Goal: Task Accomplishment & Management: Use online tool/utility

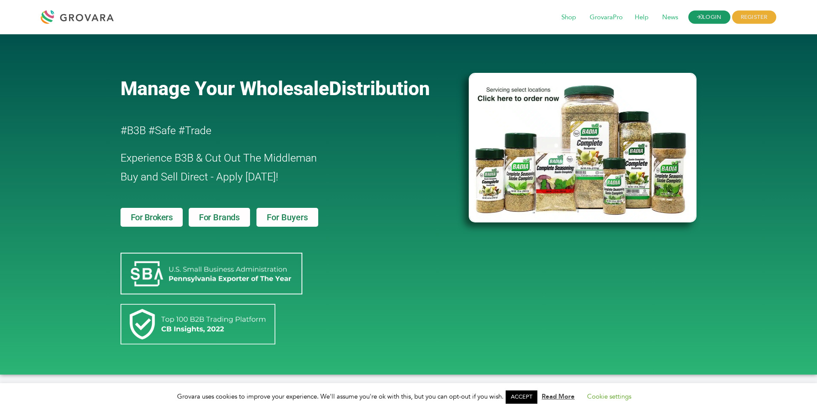
click at [715, 18] on link "LOGIN" at bounding box center [709, 17] width 42 height 13
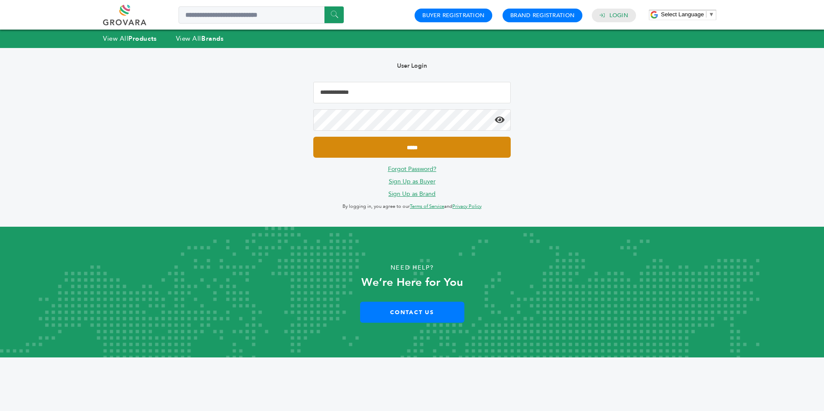
type input "**********"
click at [404, 148] on input "*****" at bounding box center [411, 147] width 197 height 21
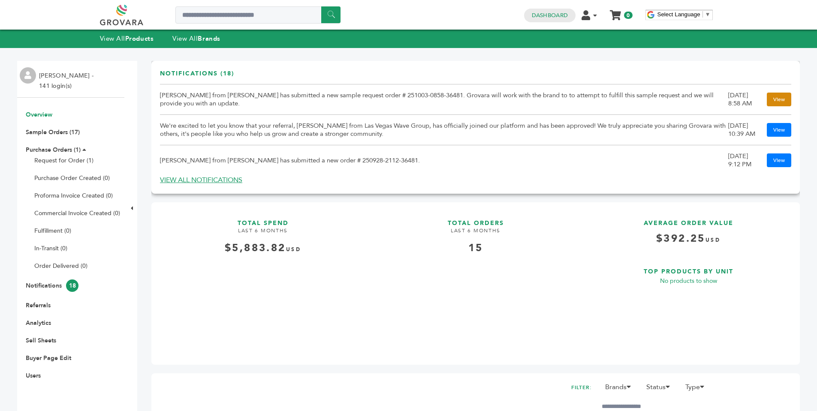
click at [770, 101] on link "View" at bounding box center [779, 100] width 24 height 14
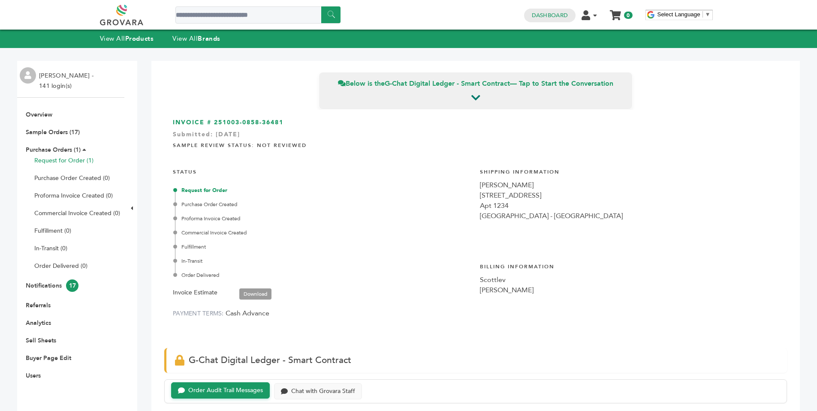
click at [59, 162] on link "Request for Order (1)" at bounding box center [63, 161] width 59 height 8
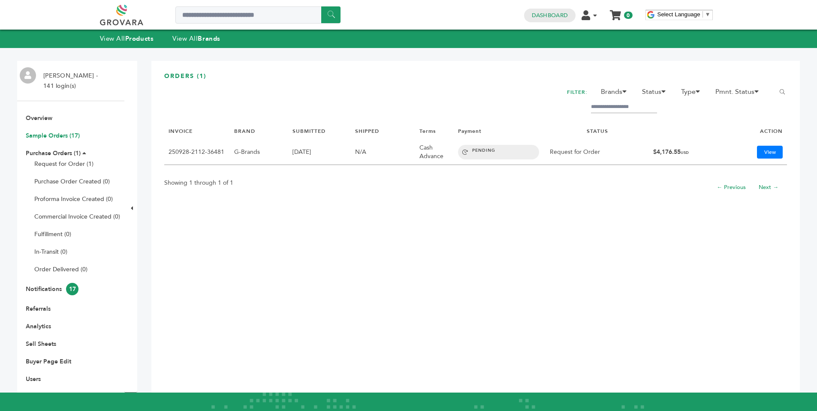
click at [65, 133] on link "Sample Orders (17)" at bounding box center [53, 136] width 54 height 8
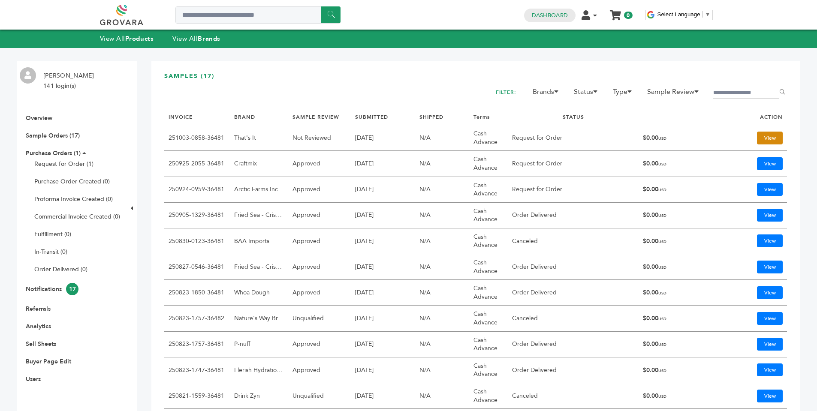
click at [760, 140] on link "View" at bounding box center [770, 138] width 26 height 13
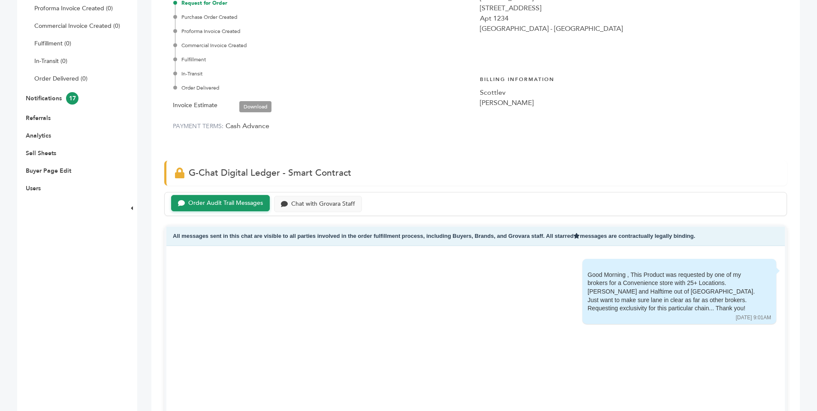
scroll to position [183, 0]
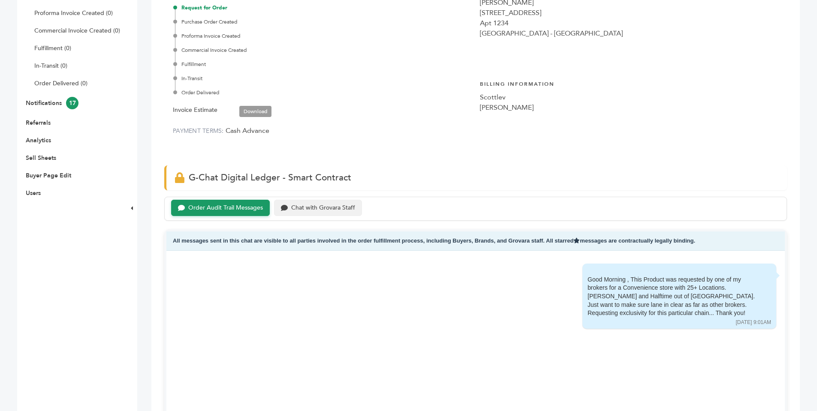
click at [332, 208] on div "Chat with Grovara Staff" at bounding box center [323, 208] width 64 height 7
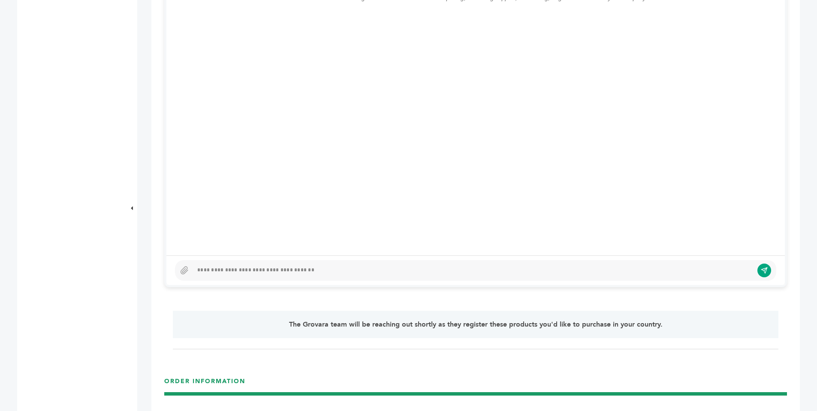
scroll to position [463, 0]
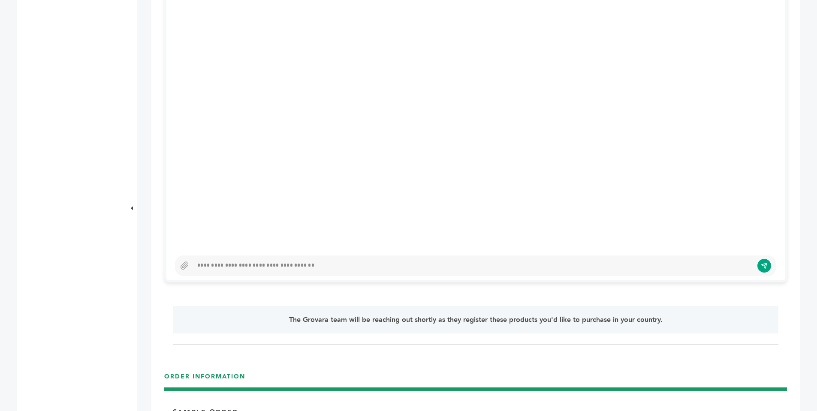
click at [332, 266] on div at bounding box center [473, 266] width 560 height 10
click at [757, 266] on icon "submit" at bounding box center [758, 266] width 6 height 6
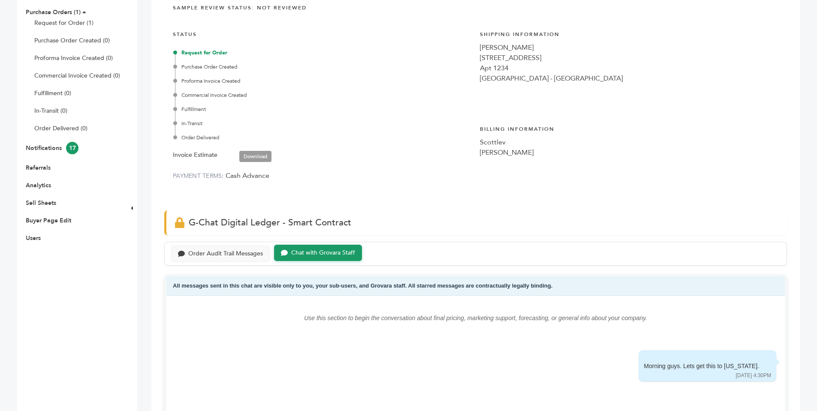
scroll to position [118, 0]
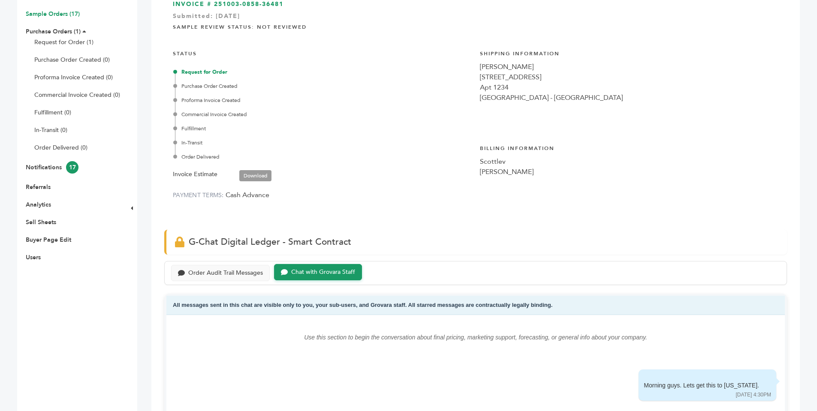
click at [59, 14] on link "Sample Orders (17)" at bounding box center [53, 14] width 54 height 8
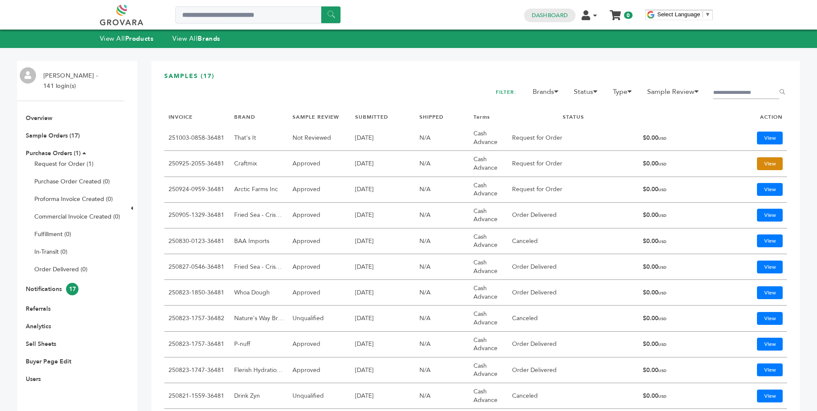
click at [764, 161] on link "View" at bounding box center [770, 163] width 26 height 13
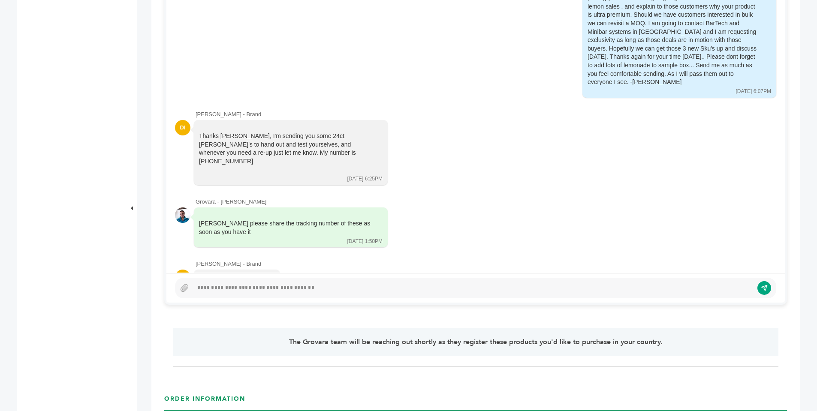
scroll to position [453, 0]
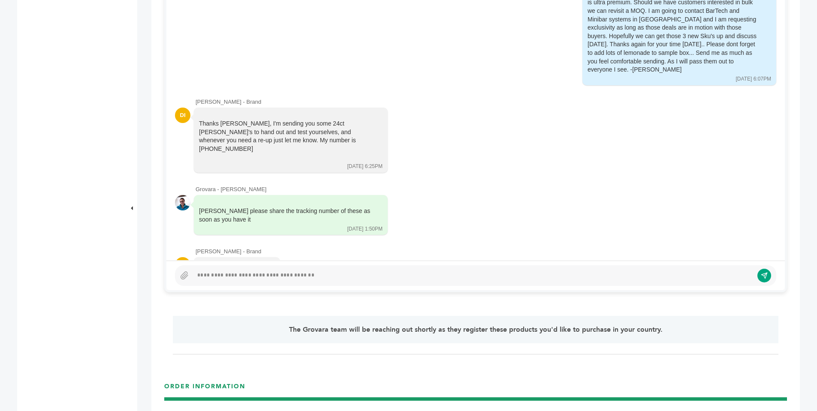
drag, startPoint x: 269, startPoint y: 232, endPoint x: 193, endPoint y: 234, distance: 75.9
click at [193, 257] on div "DI 1ZG941W70333633037 10/02/25 6:30PM Read by: None" at bounding box center [475, 273] width 601 height 33
copy div "1ZG941W70333633037"
click at [263, 257] on div "1ZG941W70333633037 10/02/25 6:30PM" at bounding box center [237, 273] width 86 height 32
drag, startPoint x: 263, startPoint y: 230, endPoint x: 219, endPoint y: 233, distance: 44.7
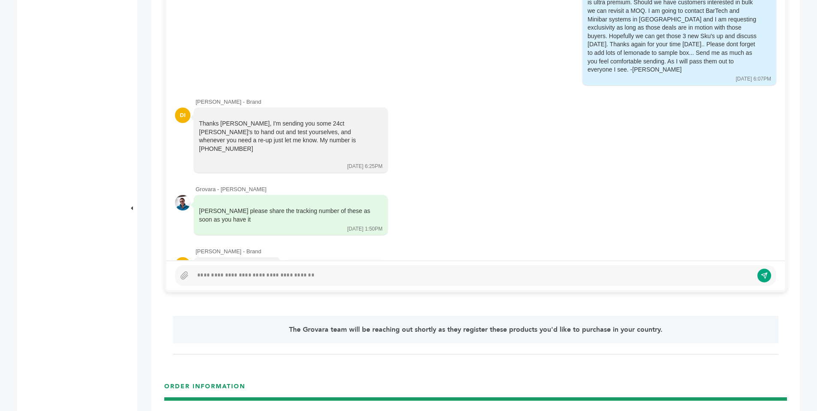
click at [219, 257] on div "1ZG941W70333633037 10/02/25 6:30PM" at bounding box center [237, 273] width 86 height 32
click at [263, 268] on div at bounding box center [475, 276] width 601 height 21
click at [263, 273] on div at bounding box center [473, 276] width 560 height 10
click at [759, 275] on icon "submit" at bounding box center [757, 275] width 7 height 7
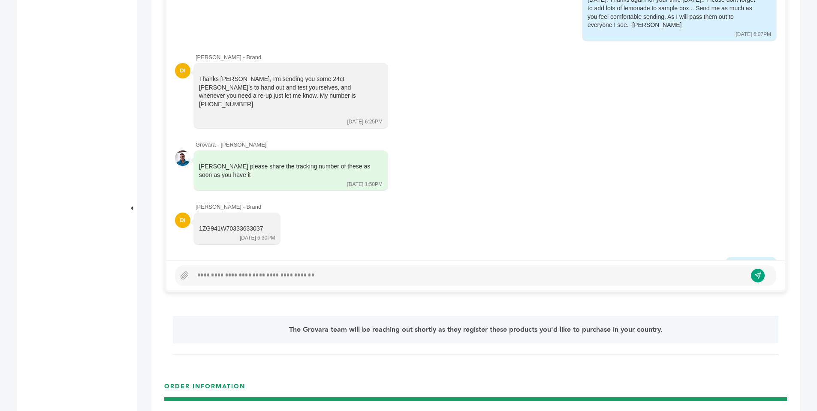
click at [244, 271] on div at bounding box center [470, 276] width 554 height 10
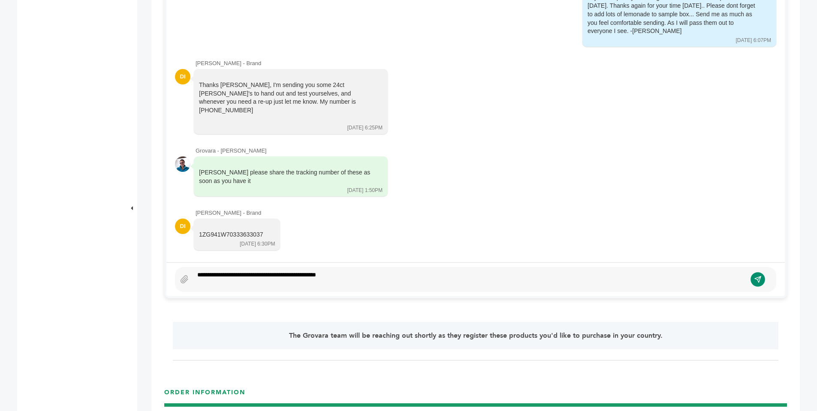
click at [758, 283] on icon "submit" at bounding box center [757, 279] width 7 height 7
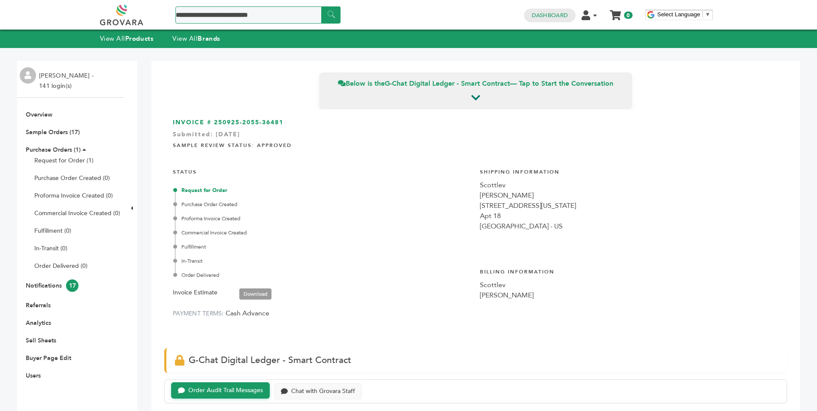
click at [231, 15] on input "Search a product or brand..." at bounding box center [257, 14] width 165 height 17
type input "*****"
click at [321, 6] on input "******" at bounding box center [330, 14] width 19 height 17
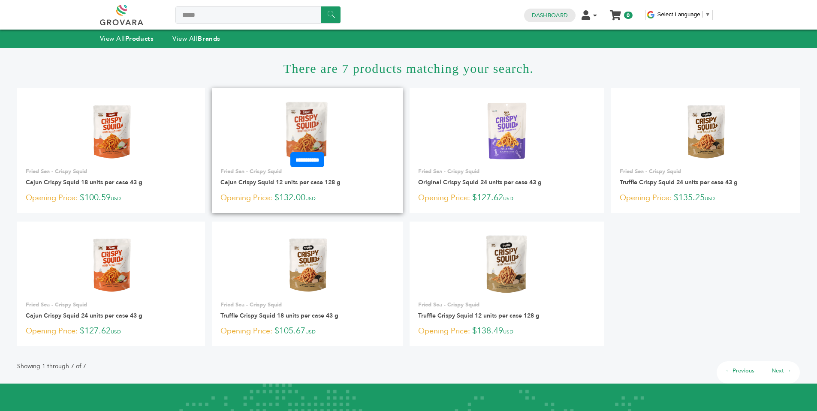
click at [308, 127] on img at bounding box center [307, 131] width 50 height 62
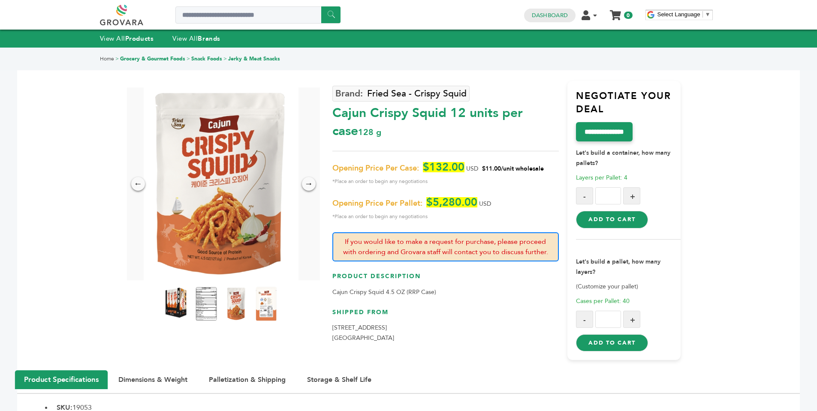
click at [177, 300] on img at bounding box center [176, 304] width 24 height 38
